Goal: Use online tool/utility: Utilize a website feature to perform a specific function

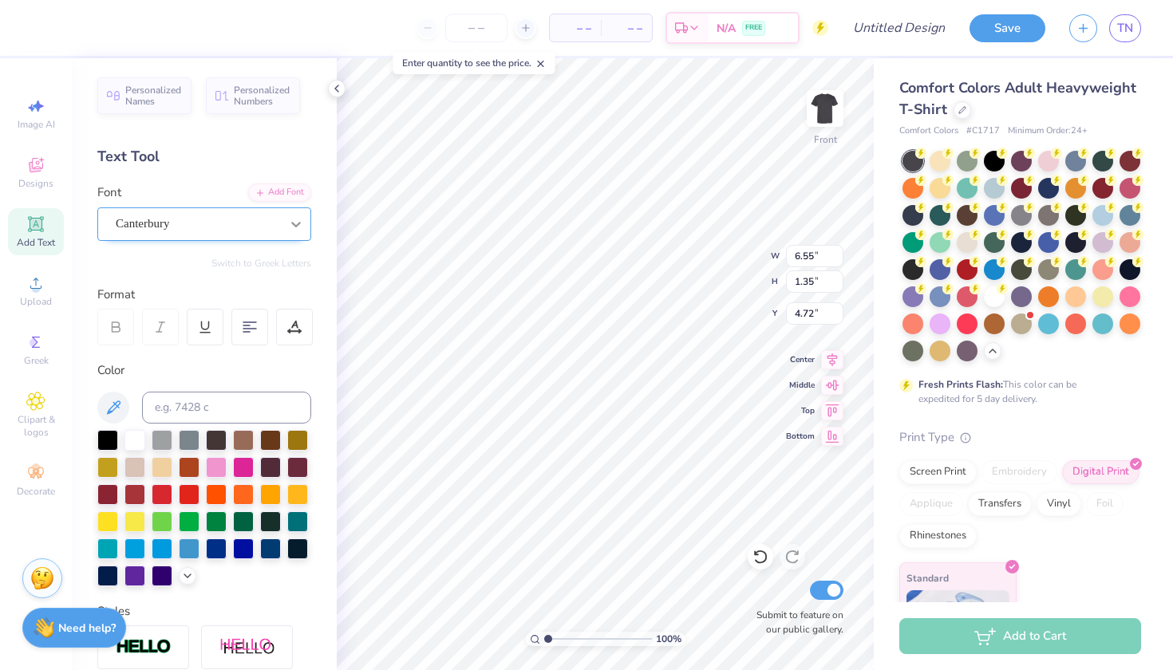
type input "16.69"
type textarea "S"
type textarea "Fall recruitment 2025"
type input "10.26"
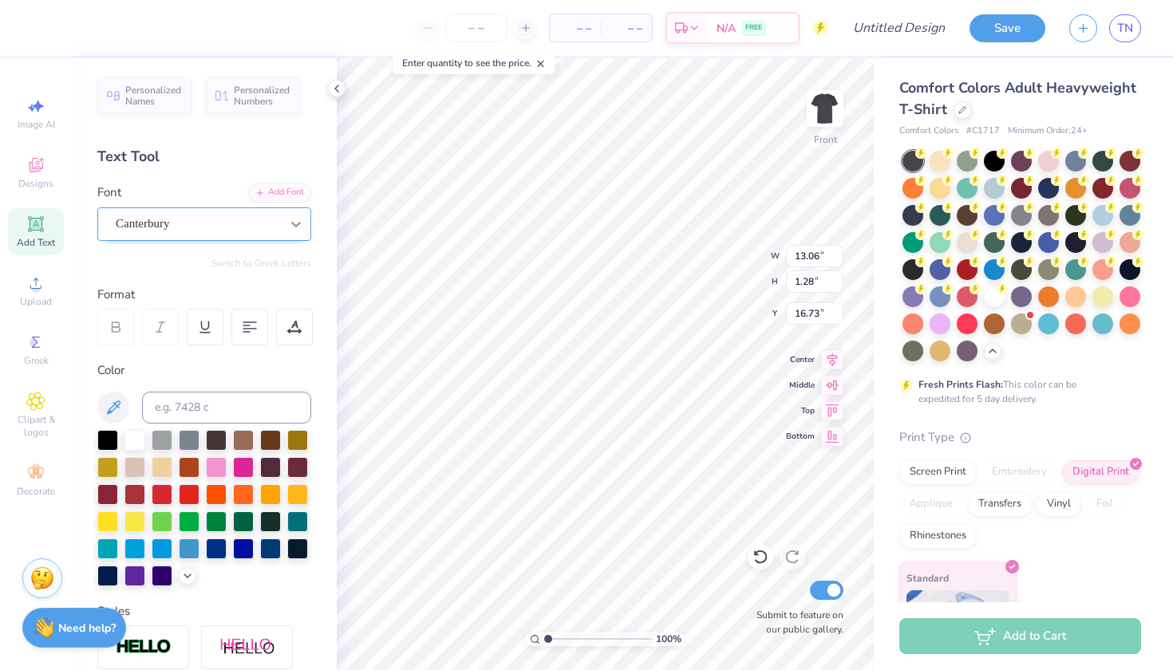
type input "1.01"
type input "16.68"
type input "8.03"
type input "0.79"
type input "16.77"
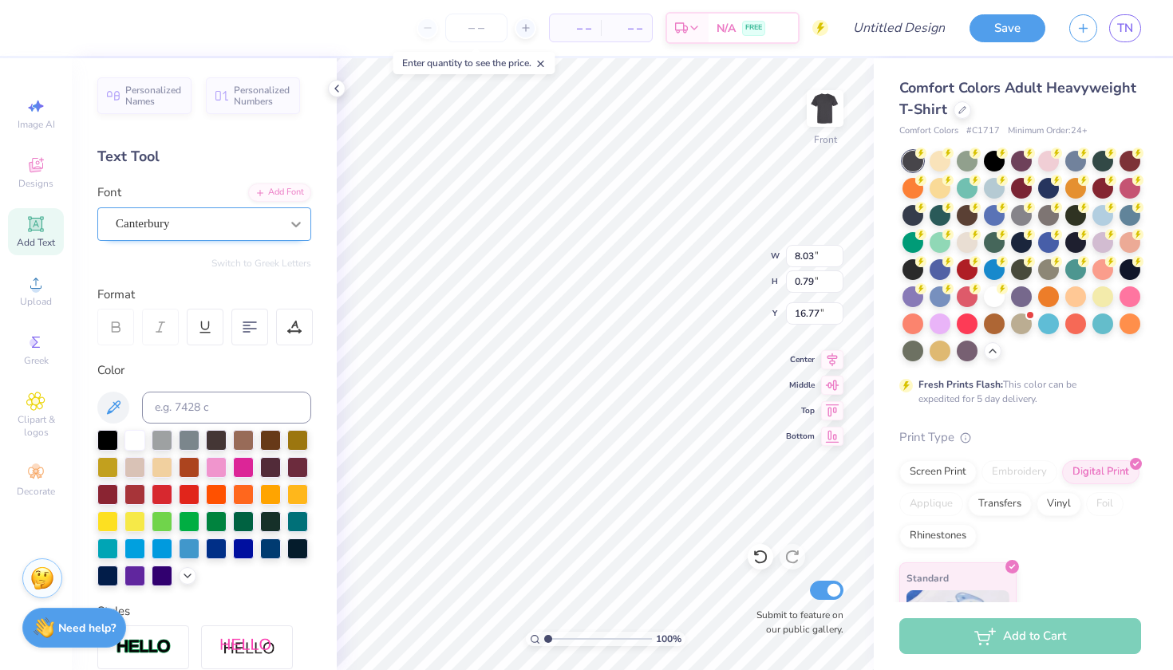
type input "12.80"
type input "14.65"
type input "3.88"
type input "12.80"
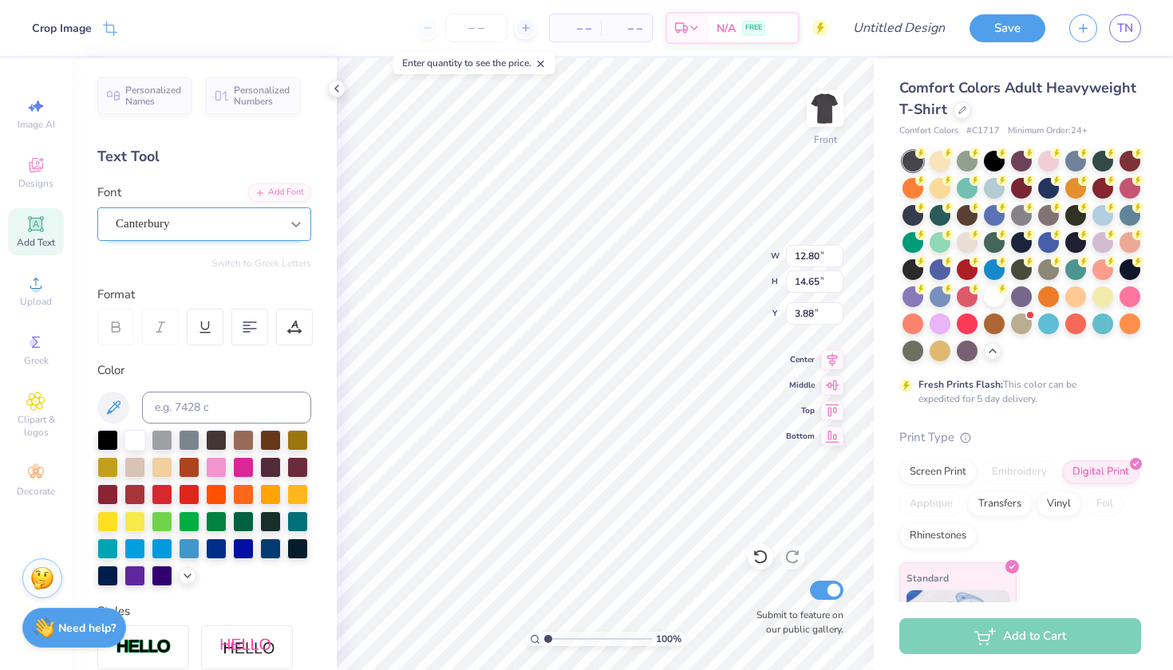
type input "14.65"
type input "3.88"
type input "2.19"
type input "0.53"
type input "6.17"
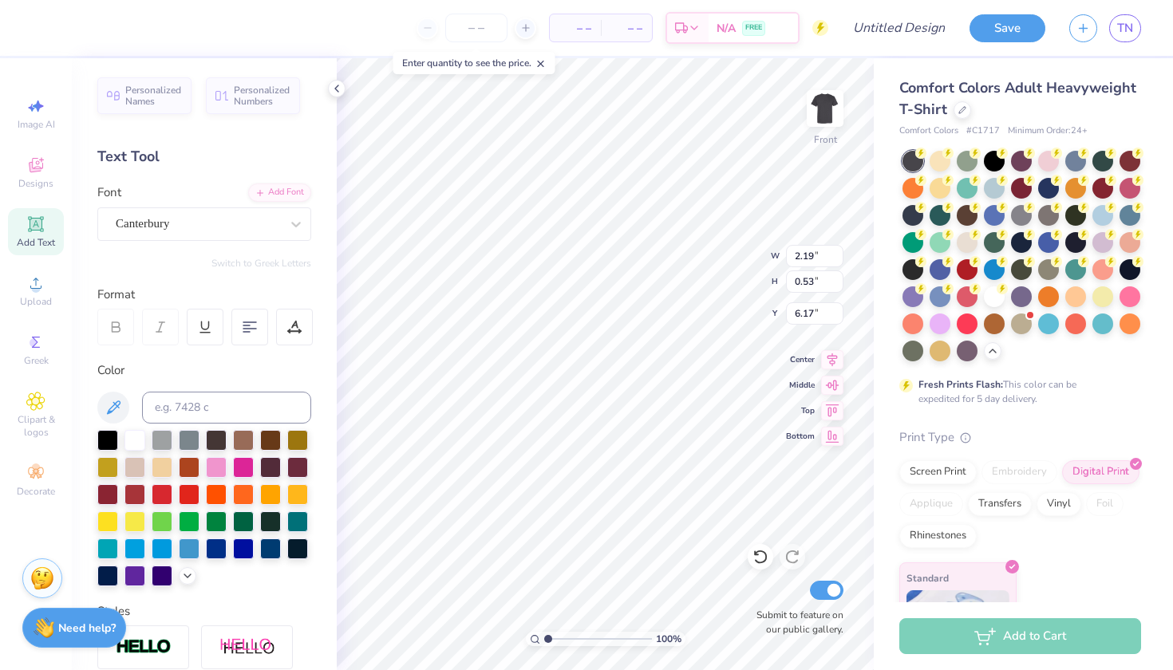
click at [313, 225] on div "Personalized Names Personalized Numbers Text Tool Add Font Font Canterbury Swit…" at bounding box center [204, 364] width 265 height 612
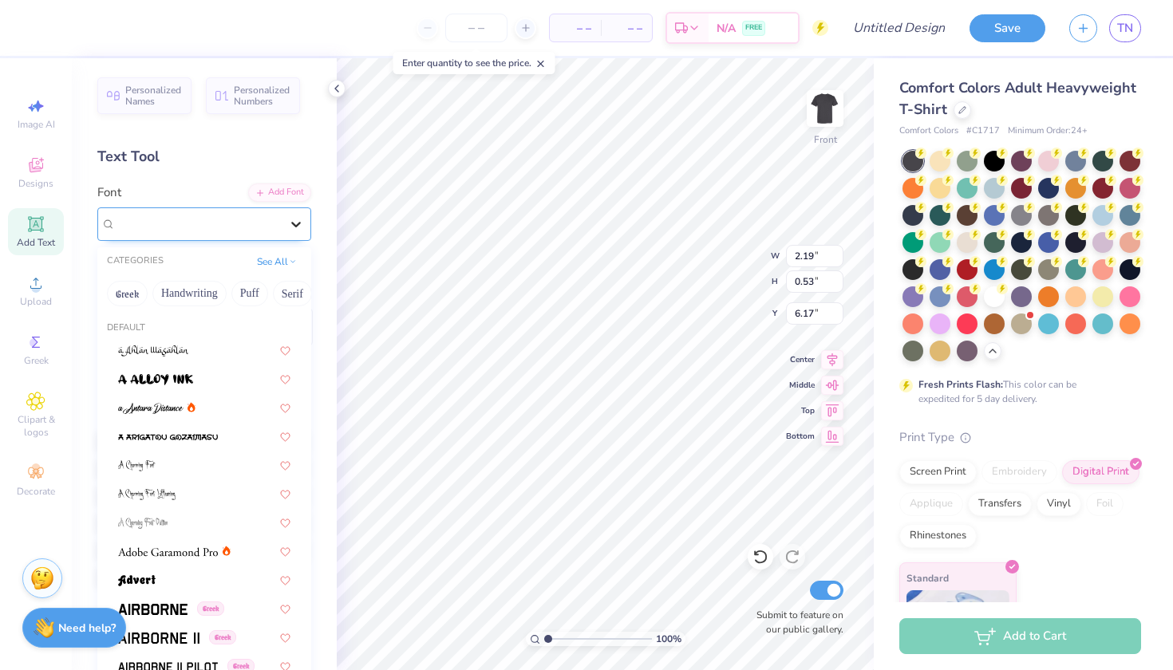
click at [285, 225] on div at bounding box center [296, 224] width 29 height 29
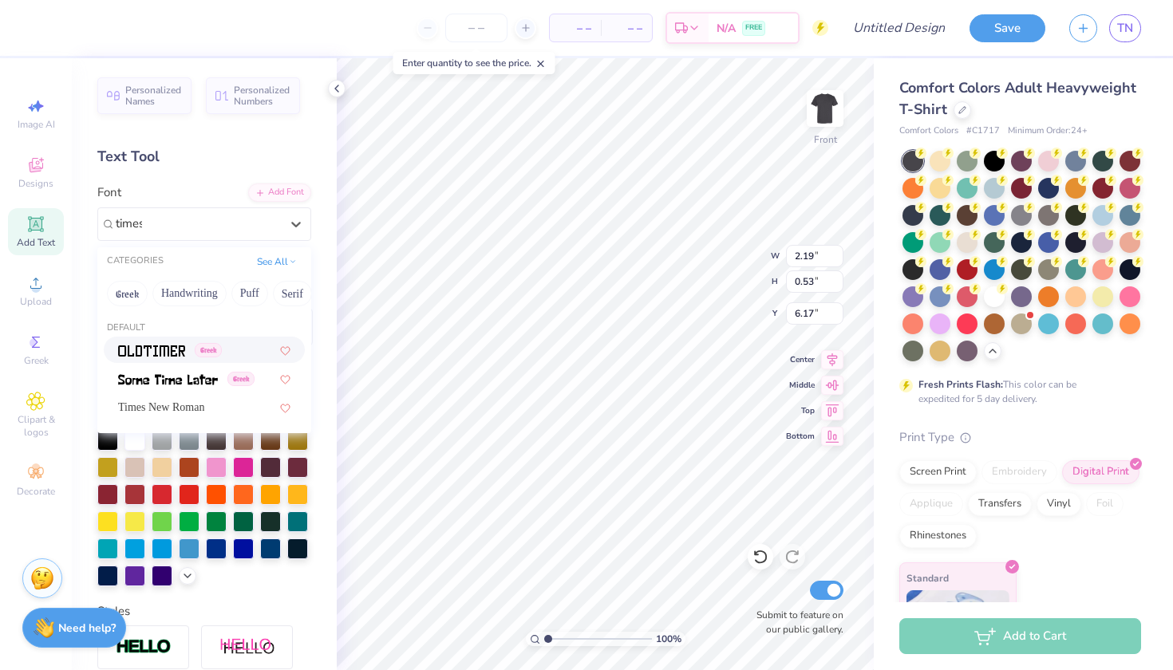
type input "times"
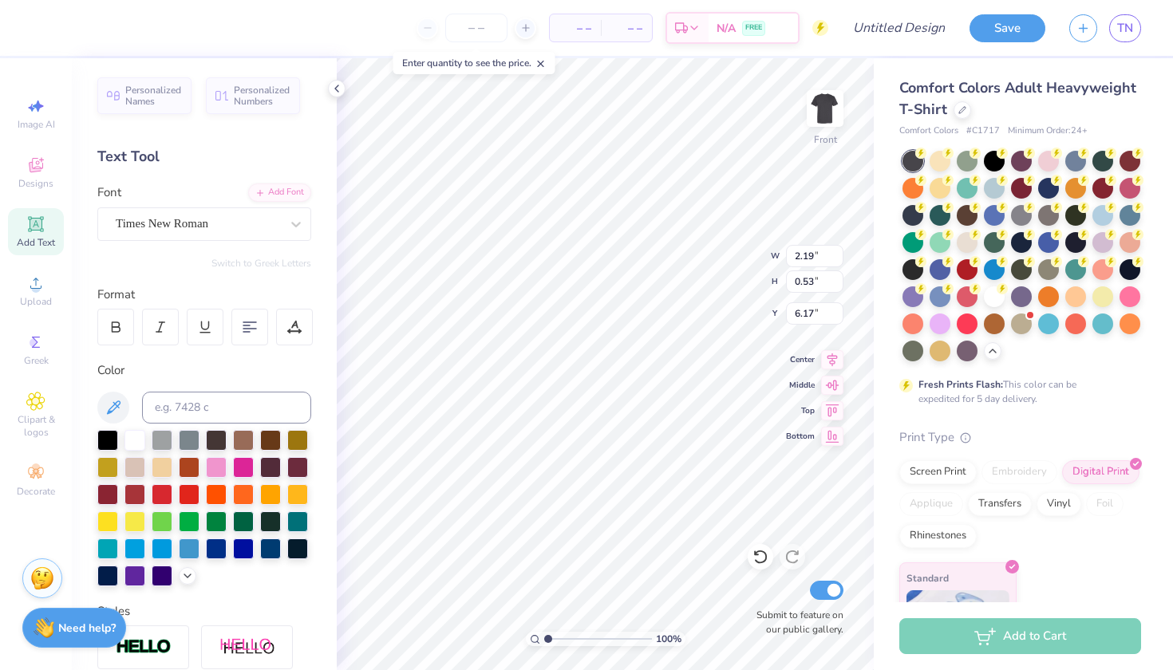
type input "2.16"
type input "0.48"
type input "6.16"
type input "7.27"
type input "1.50"
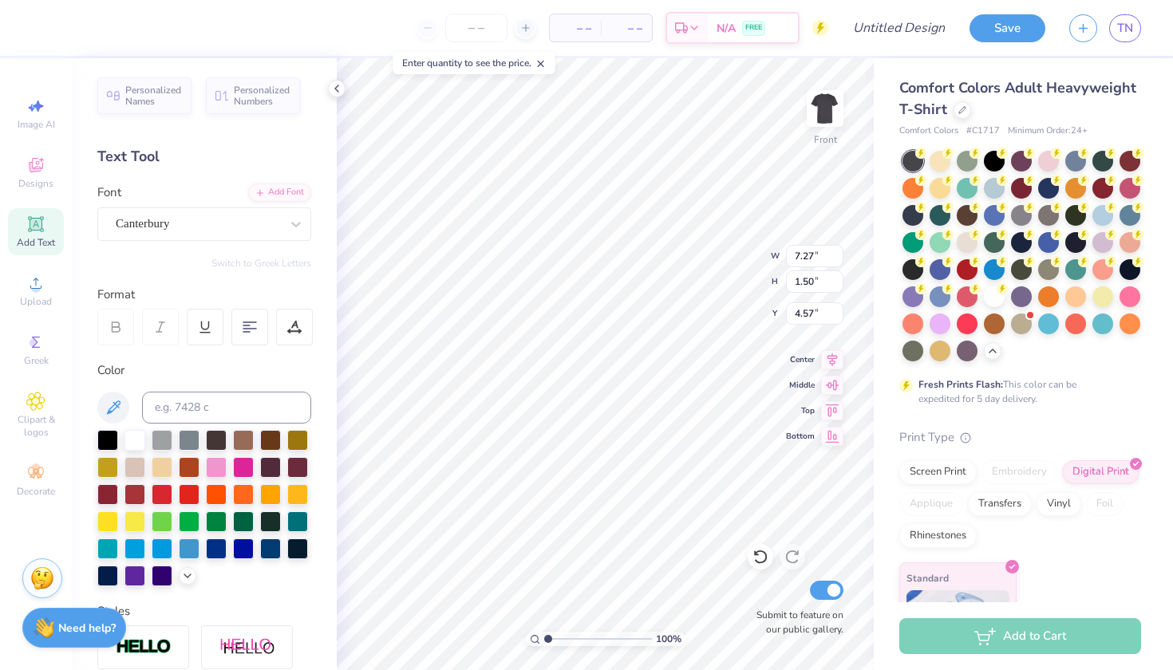
type input "4.66"
type input "12.80"
type input "14.65"
type input "3.88"
type input "7.27"
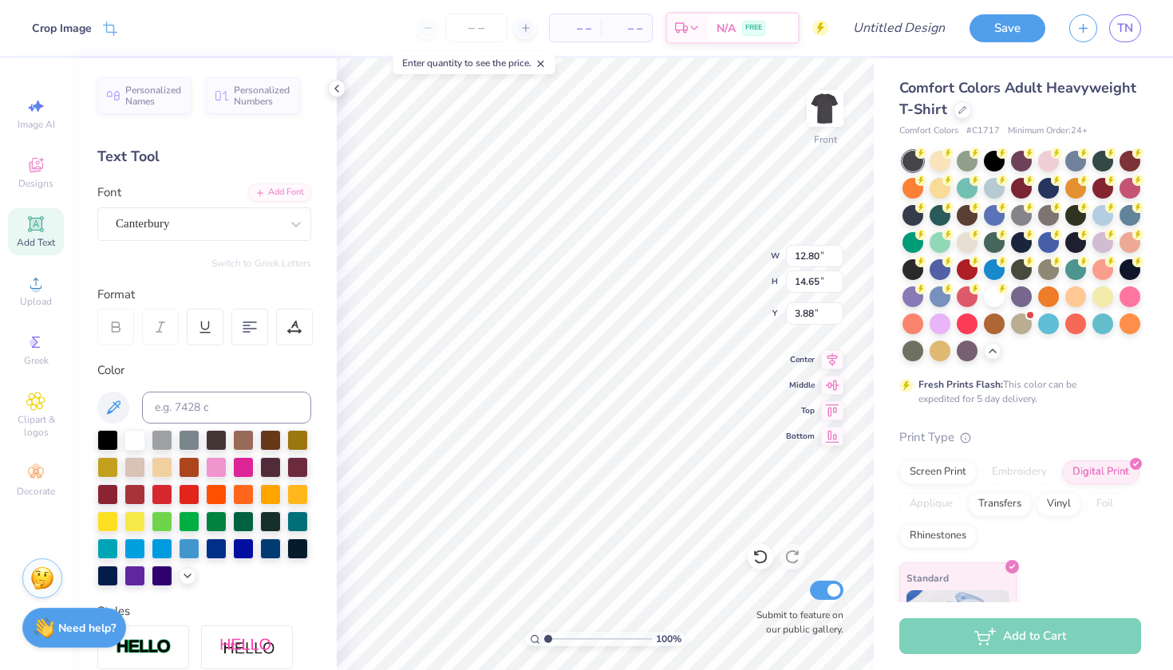
type input "1.50"
type input "4.66"
type input "6.01"
type input "1.24"
type input "4.92"
